Goal: Information Seeking & Learning: Find specific page/section

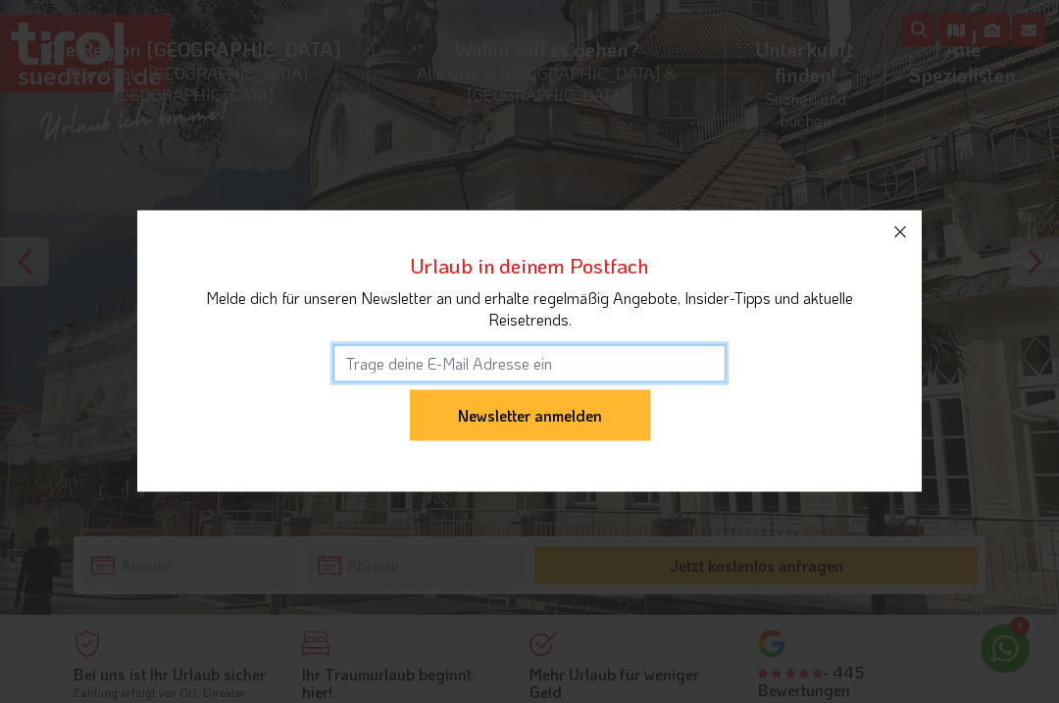
scroll to position [141, 0]
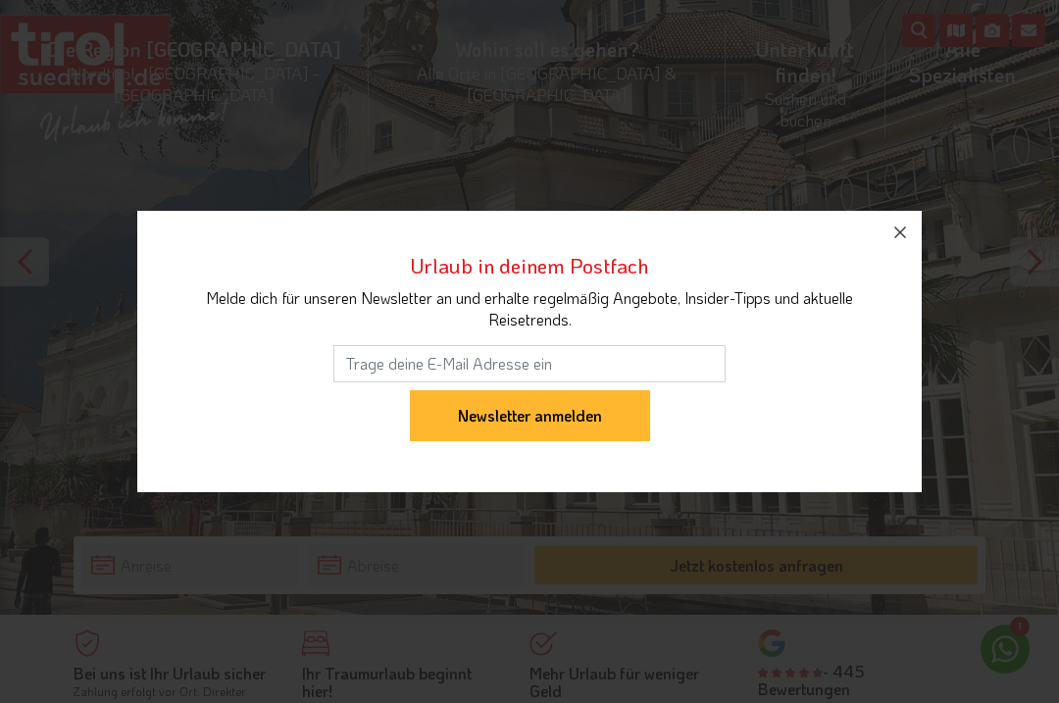
click at [912, 254] on button "button" at bounding box center [899, 232] width 43 height 43
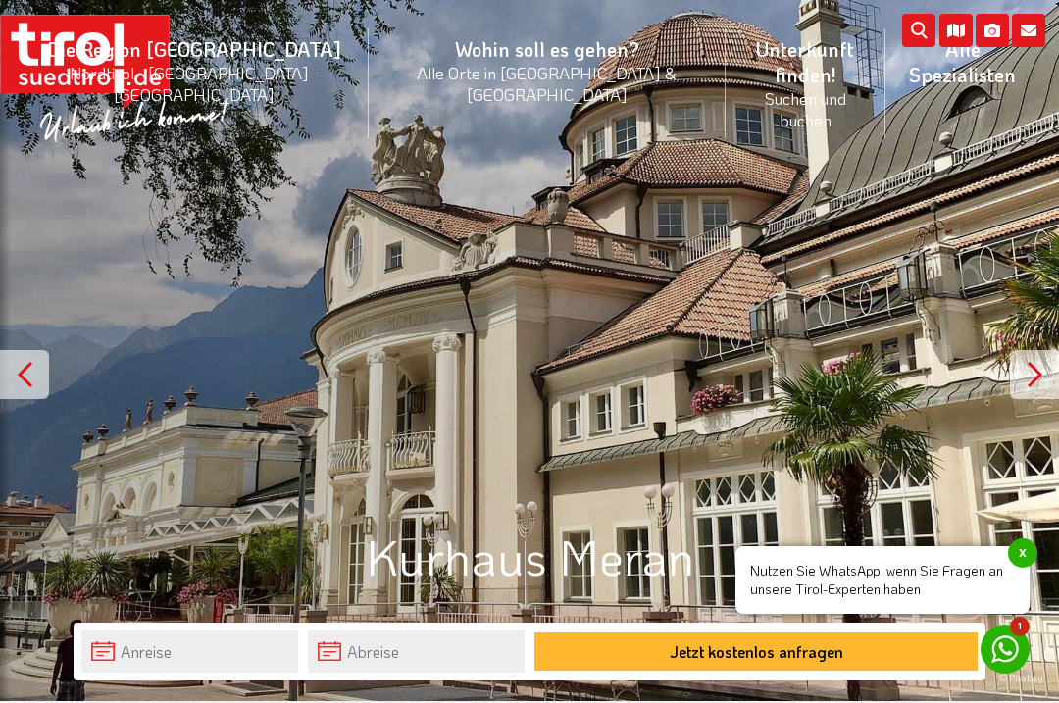
scroll to position [0, 0]
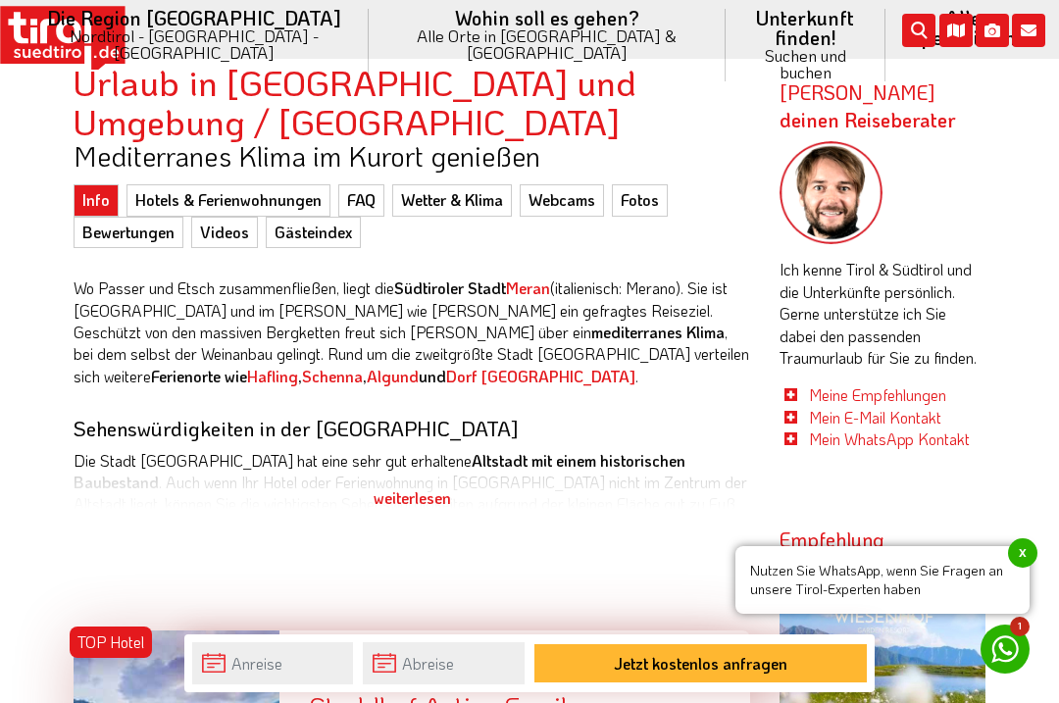
scroll to position [952, 0]
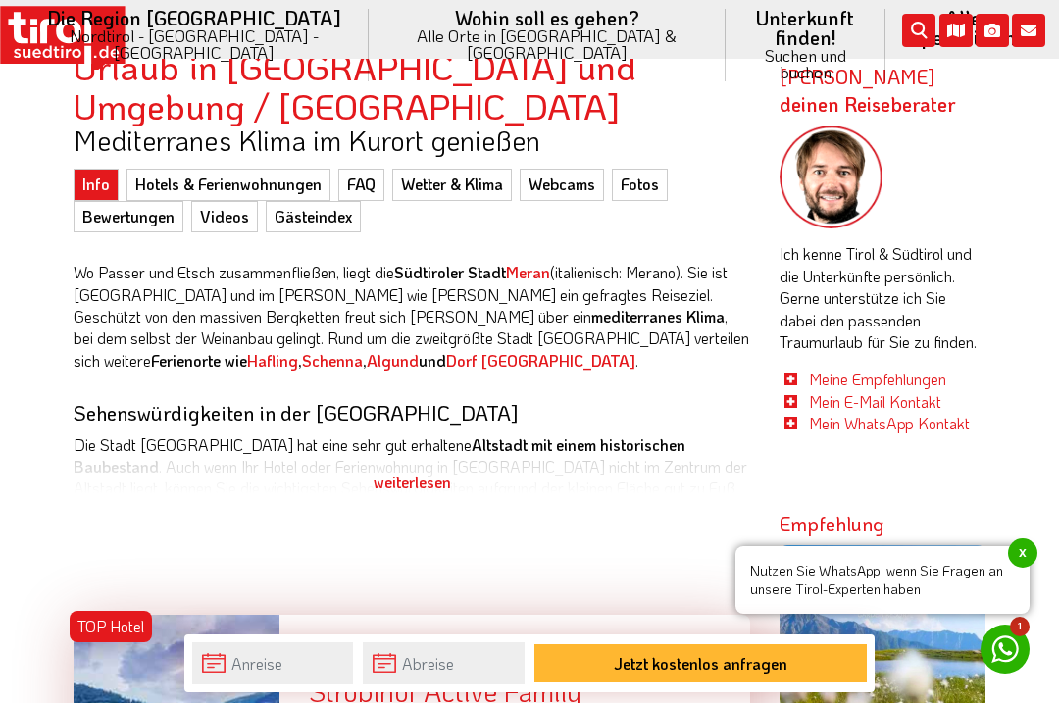
click at [422, 471] on div "weiterlesen" at bounding box center [412, 482] width 676 height 49
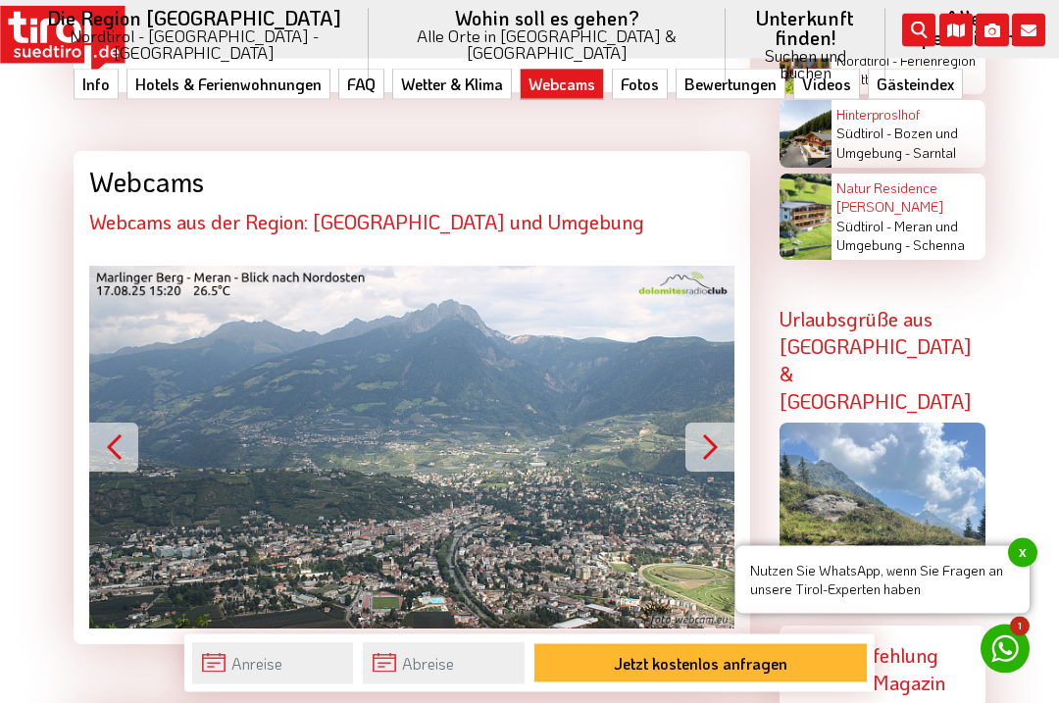
scroll to position [5107, 0]
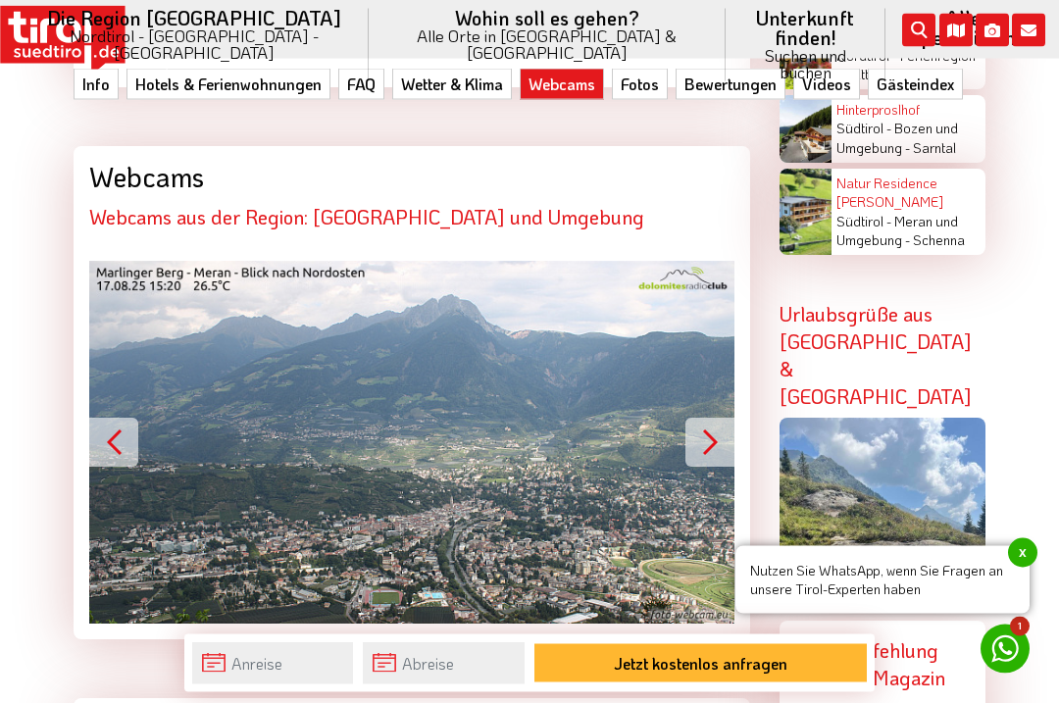
click at [711, 419] on button "Next" at bounding box center [709, 443] width 49 height 49
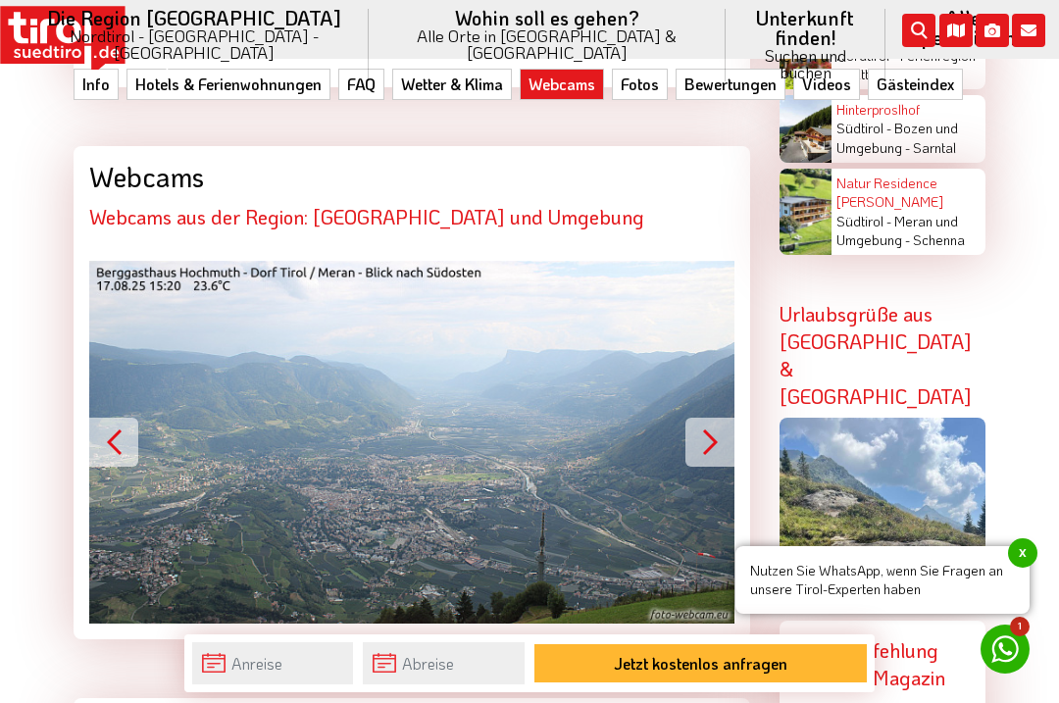
click at [709, 418] on button "Next" at bounding box center [709, 442] width 49 height 49
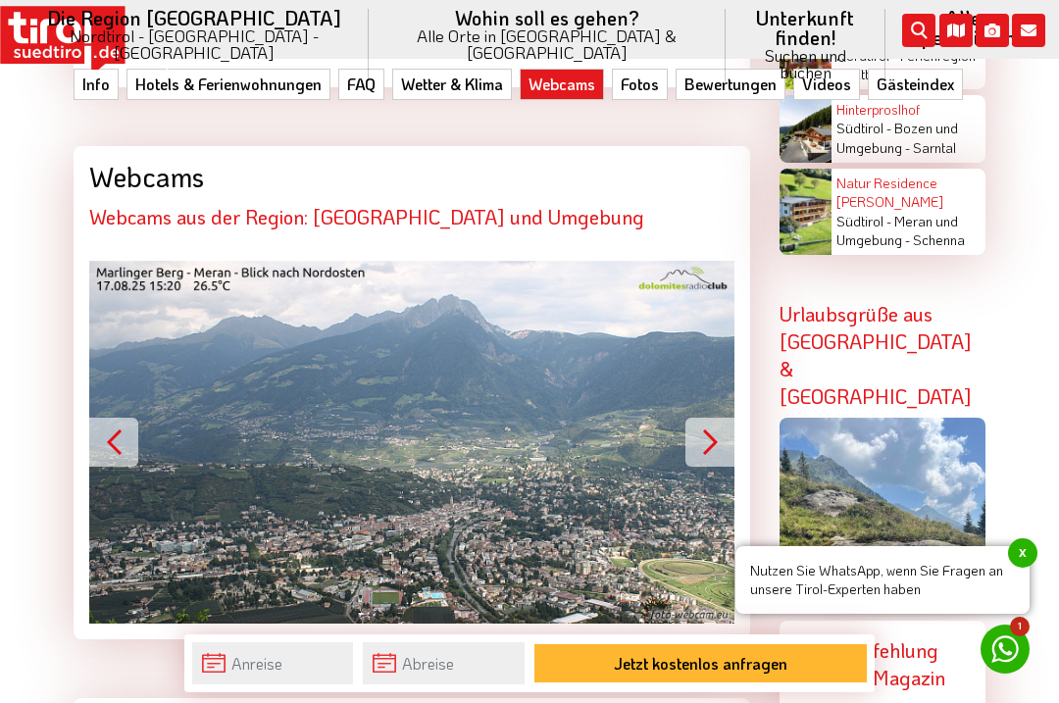
click at [721, 418] on button "Next" at bounding box center [709, 442] width 49 height 49
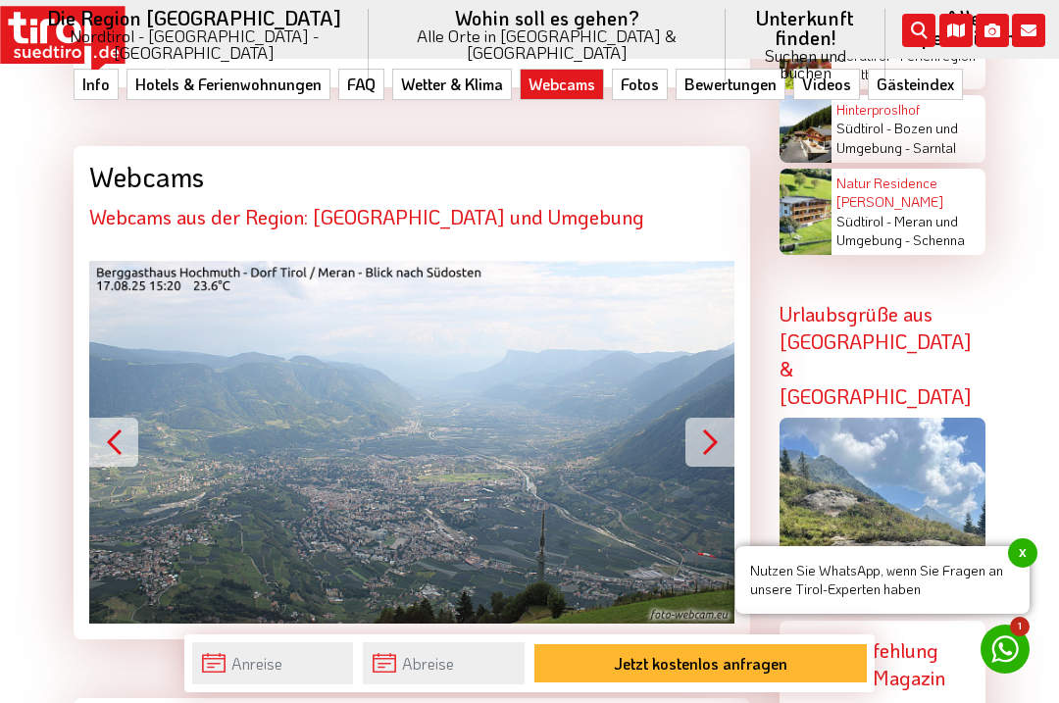
click at [708, 418] on button "Next" at bounding box center [709, 442] width 49 height 49
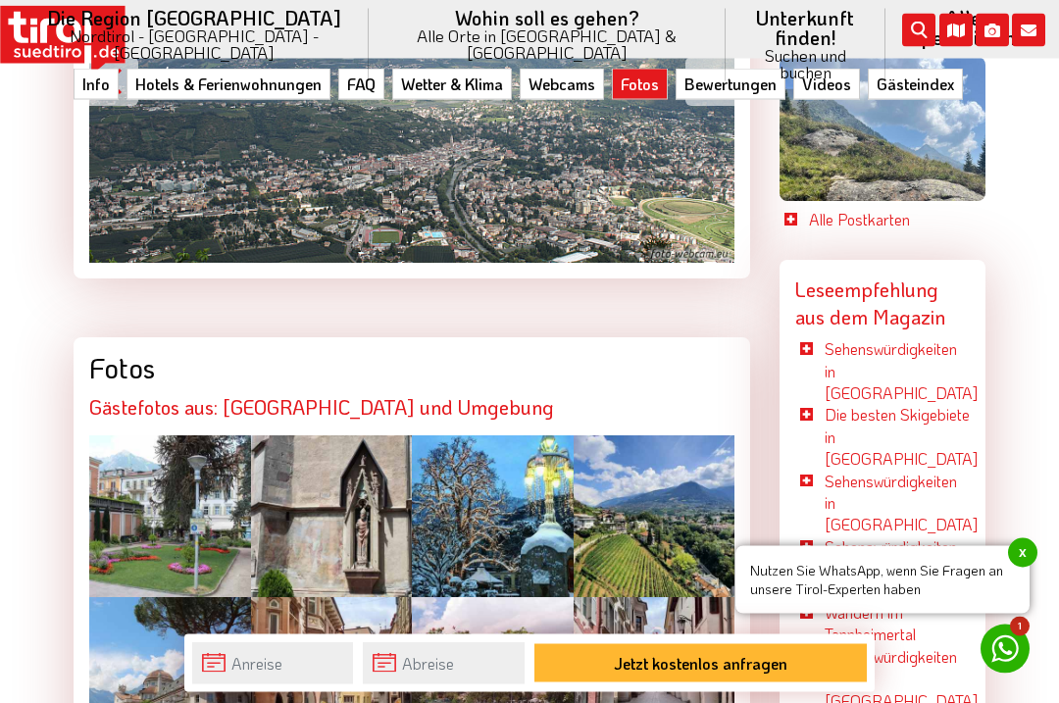
scroll to position [5475, 0]
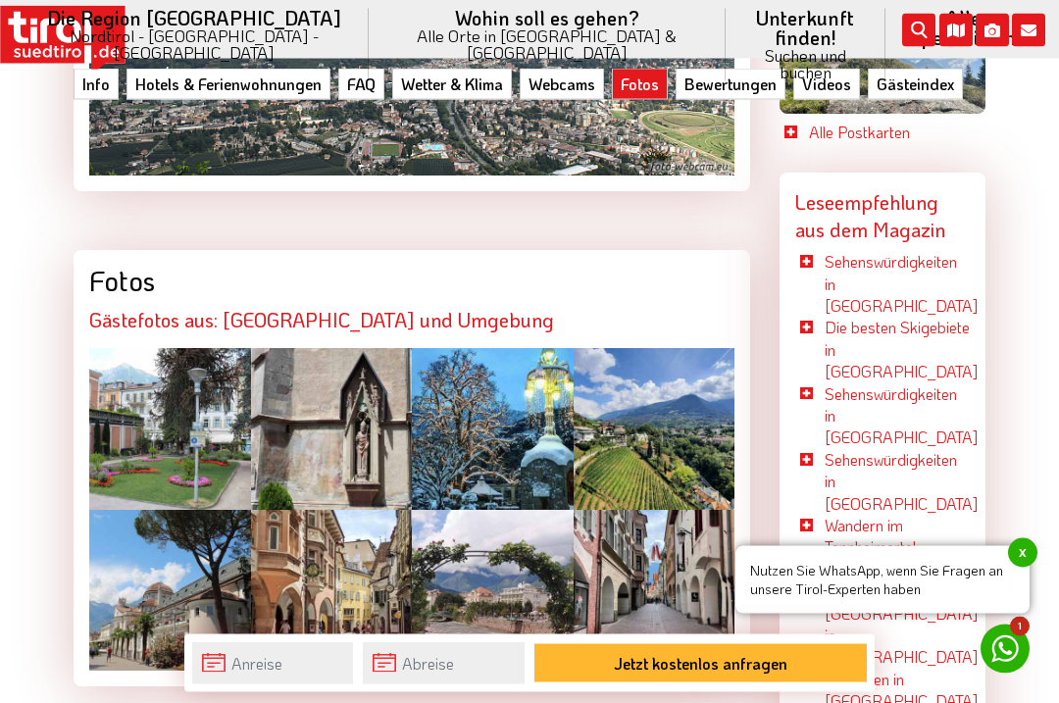
click at [606, 349] on div at bounding box center [654, 430] width 162 height 162
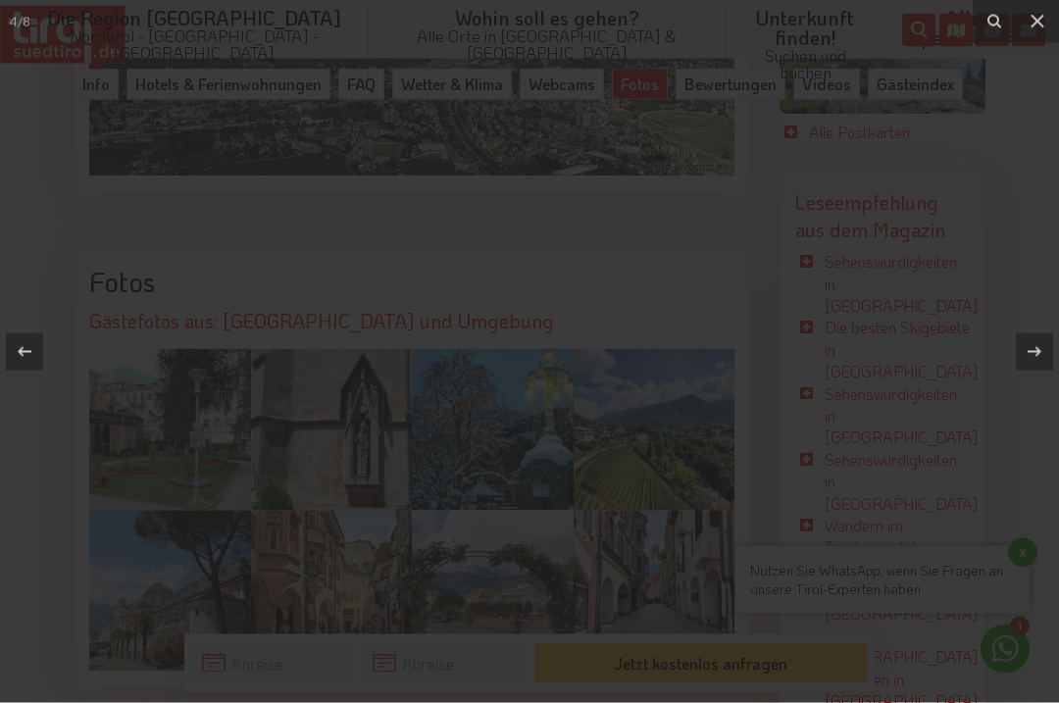
scroll to position [5556, 0]
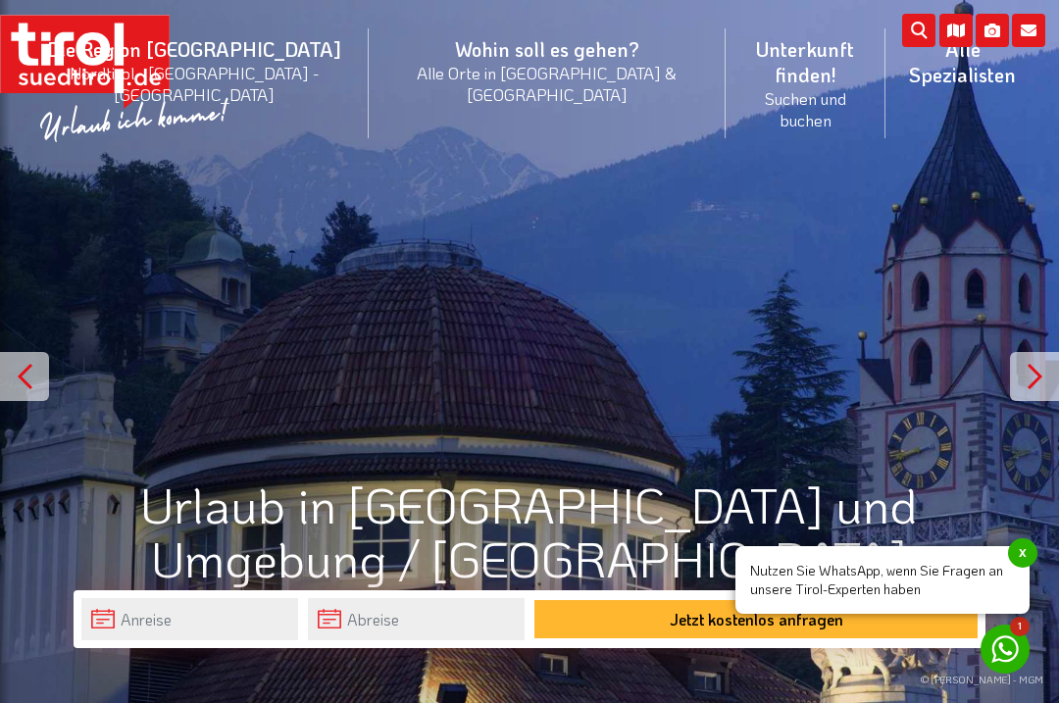
click at [916, 45] on icon "submit" at bounding box center [918, 30] width 33 height 33
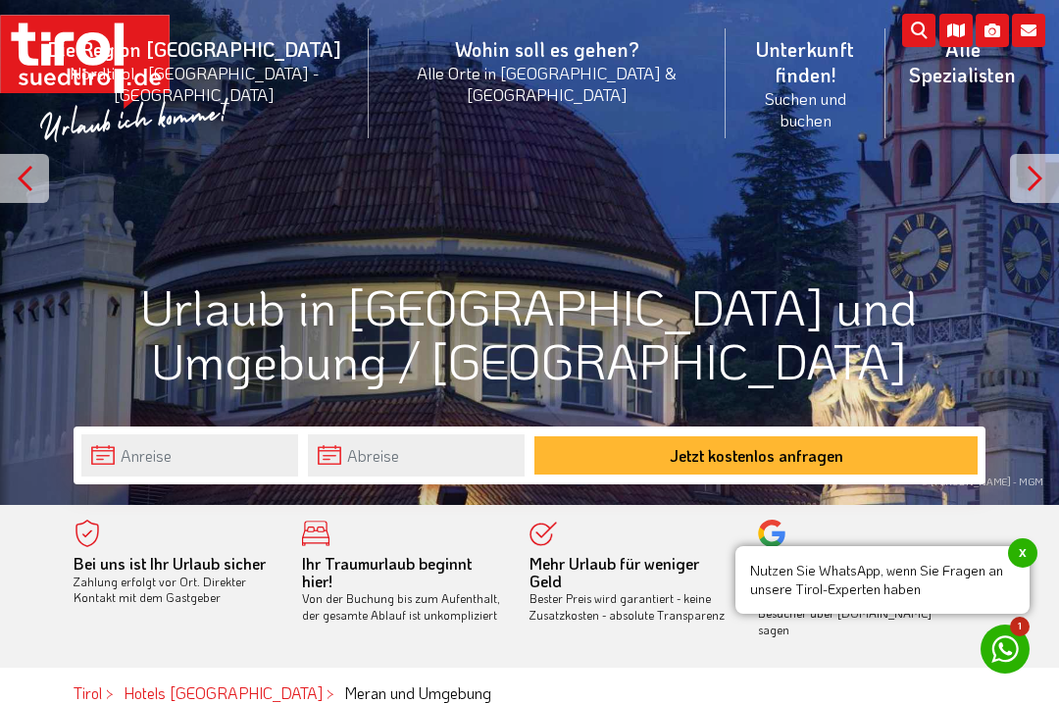
click at [1038, 178] on div at bounding box center [1034, 178] width 49 height 49
click at [1027, 169] on div at bounding box center [1034, 178] width 49 height 49
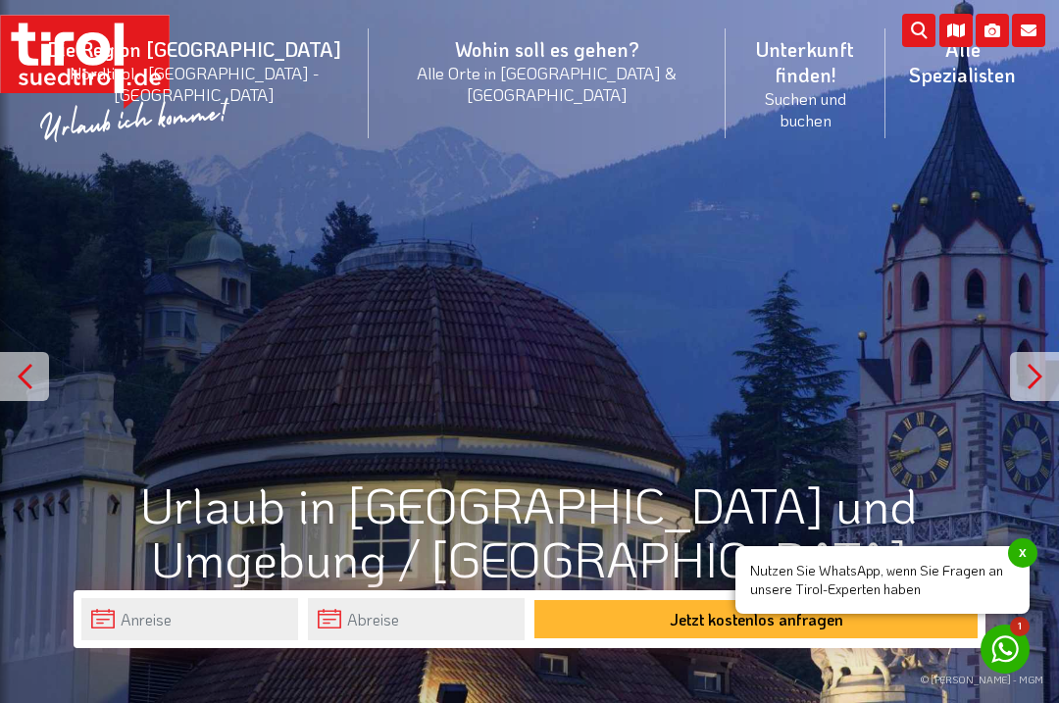
click at [905, 42] on icon "submit" at bounding box center [918, 30] width 33 height 33
click at [886, 45] on li "Alle Spezialisten Spezialisten Südtirol Luxushotels Familienhotels Wellnesshote…" at bounding box center [962, 83] width 154 height 137
click at [907, 25] on icon "submit" at bounding box center [918, 30] width 33 height 33
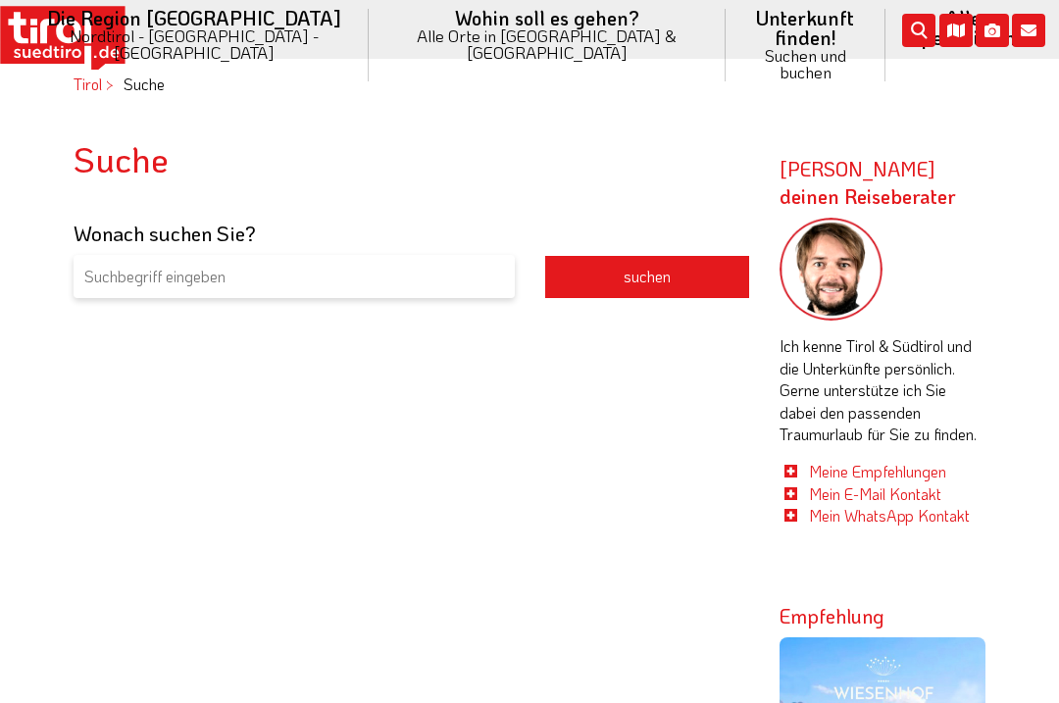
click at [118, 275] on input "search" at bounding box center [294, 277] width 441 height 44
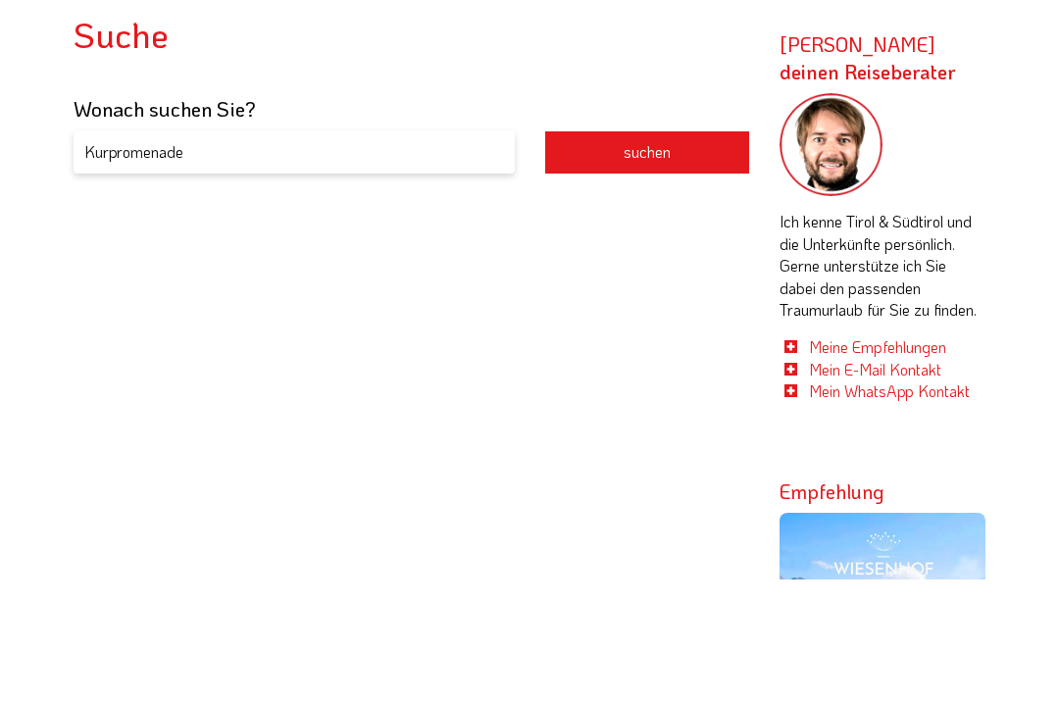
type input "Kurpromenade"
click at [586, 255] on button "suchen" at bounding box center [647, 277] width 206 height 44
